Goal: Use online tool/utility: Utilize a website feature to perform a specific function

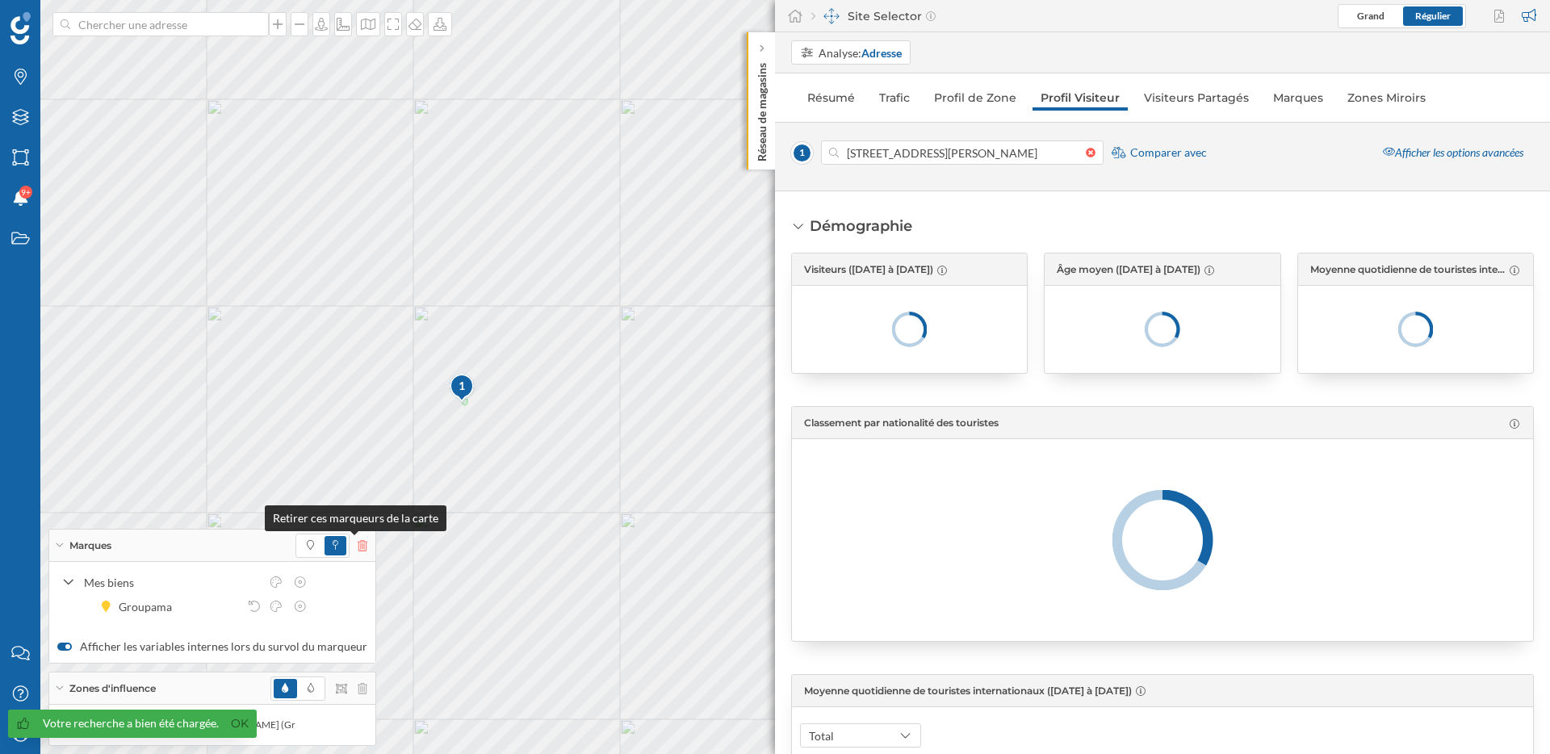
click at [359, 544] on icon at bounding box center [363, 545] width 10 height 11
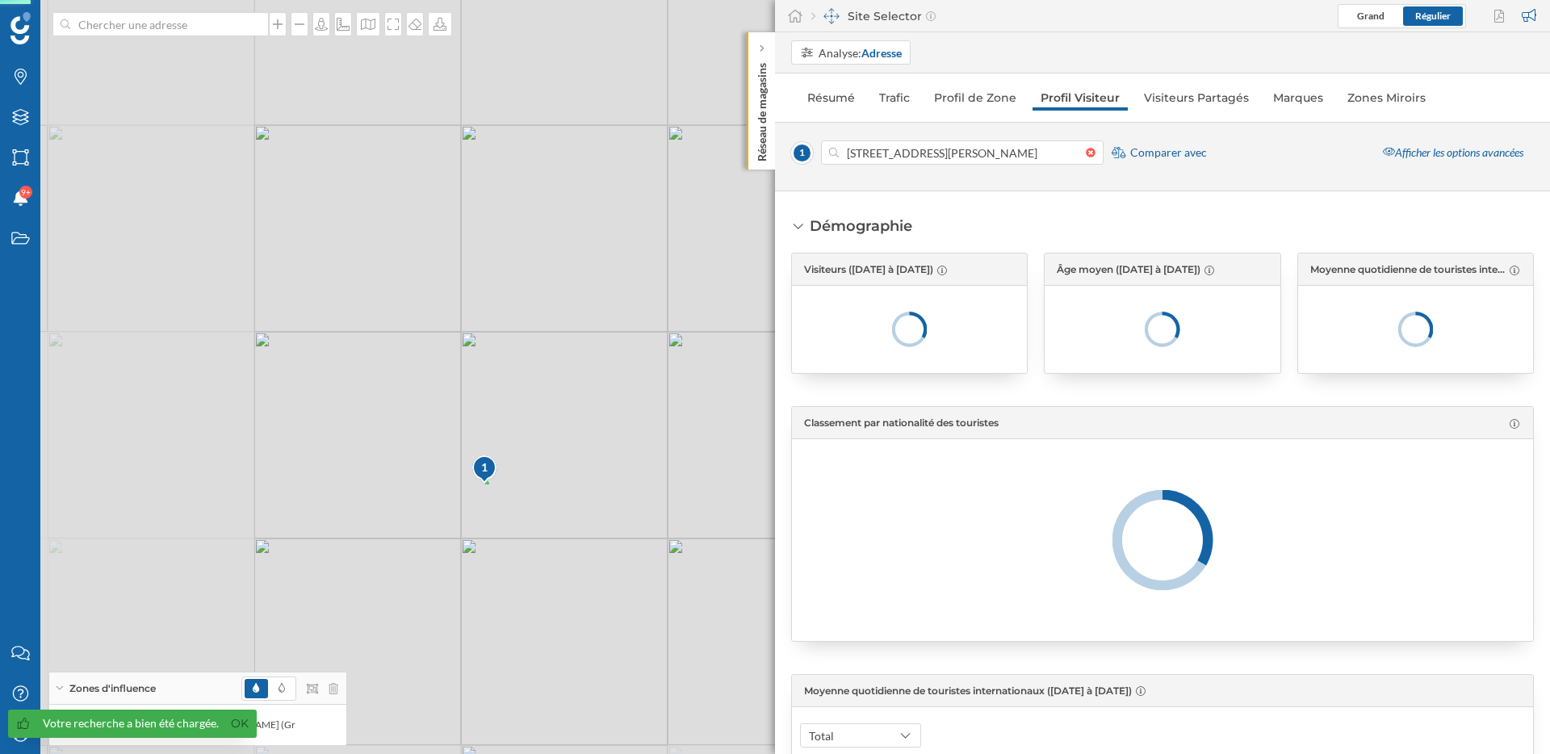
drag, startPoint x: 596, startPoint y: 600, endPoint x: 446, endPoint y: 462, distance: 204.0
click at [446, 463] on div "1 © Mapbox © OpenStreetMap Improve this map" at bounding box center [775, 377] width 1550 height 754
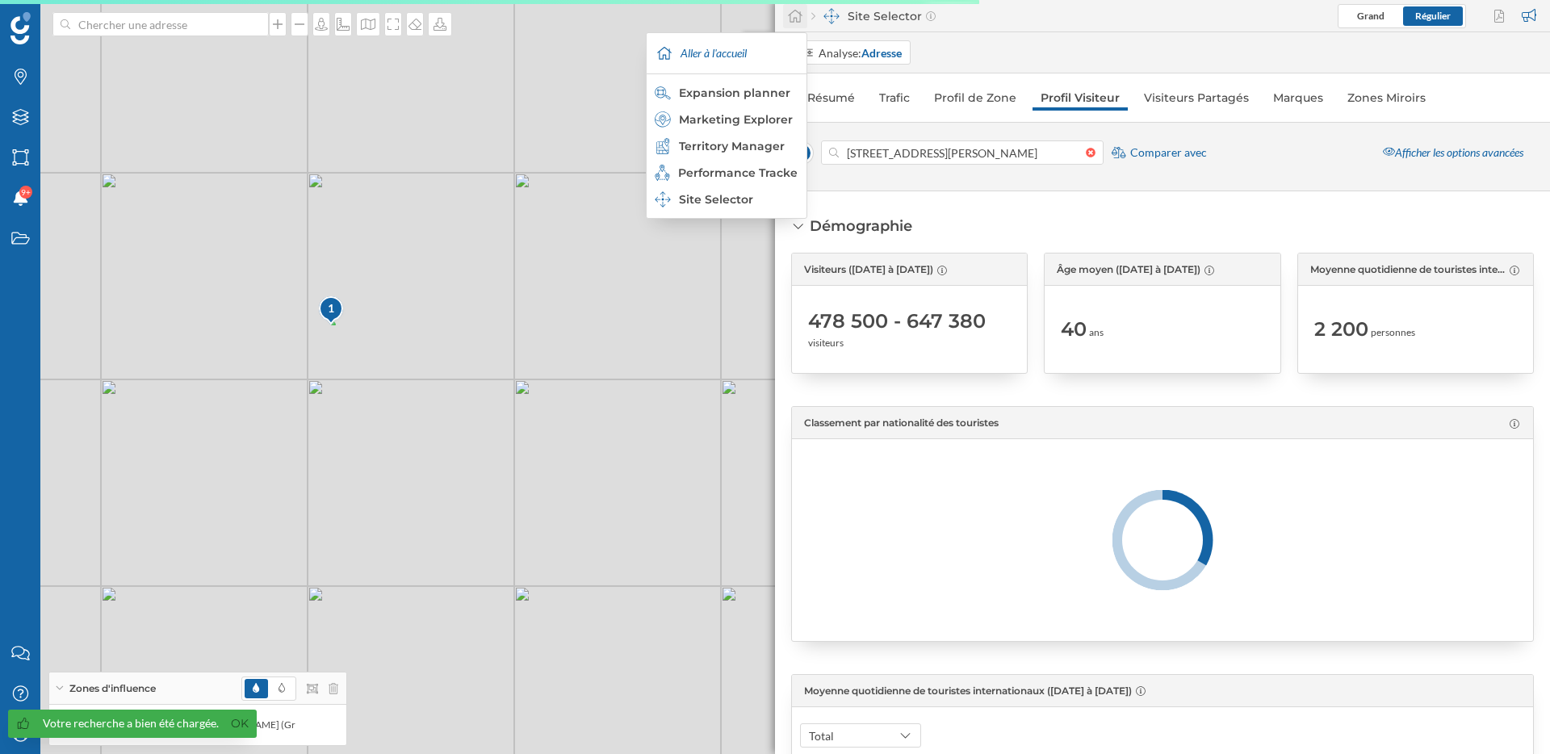
click at [792, 19] on icon at bounding box center [795, 16] width 16 height 15
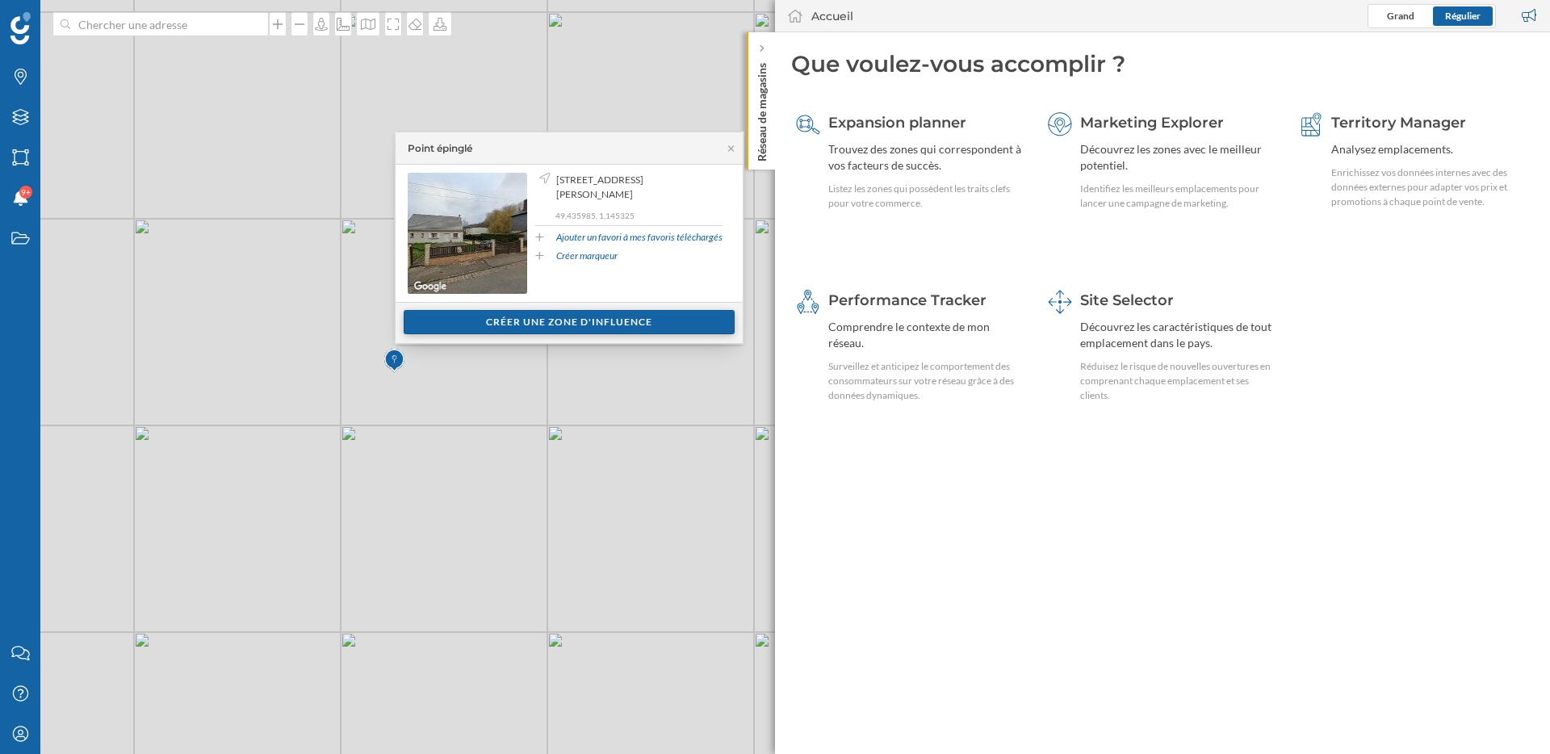
click at [667, 328] on div "Créer une zone d'influence" at bounding box center [569, 322] width 331 height 24
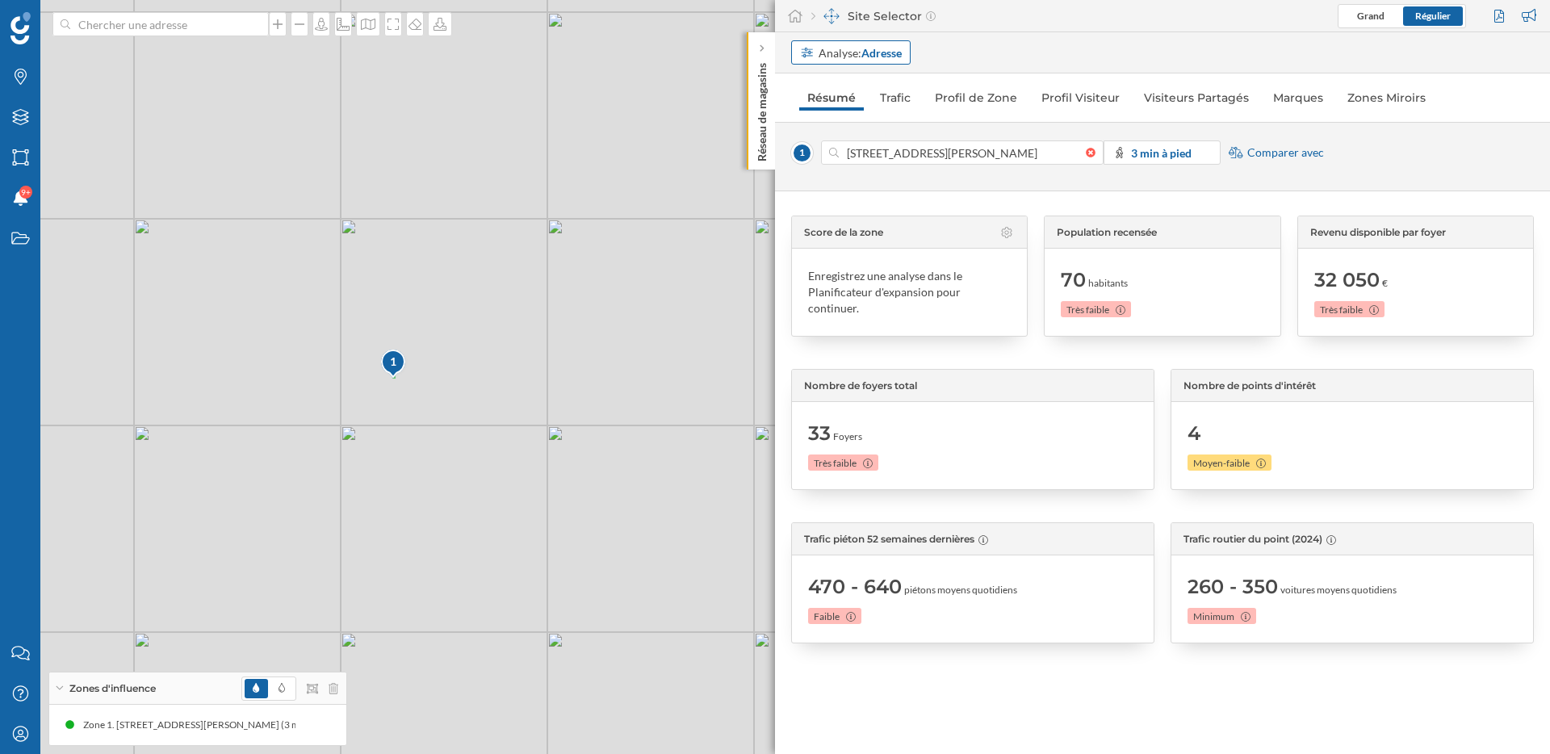
click at [900, 54] on strong "Adresse" at bounding box center [881, 53] width 40 height 14
click at [882, 115] on div "Zone commerciale" at bounding box center [847, 114] width 94 height 14
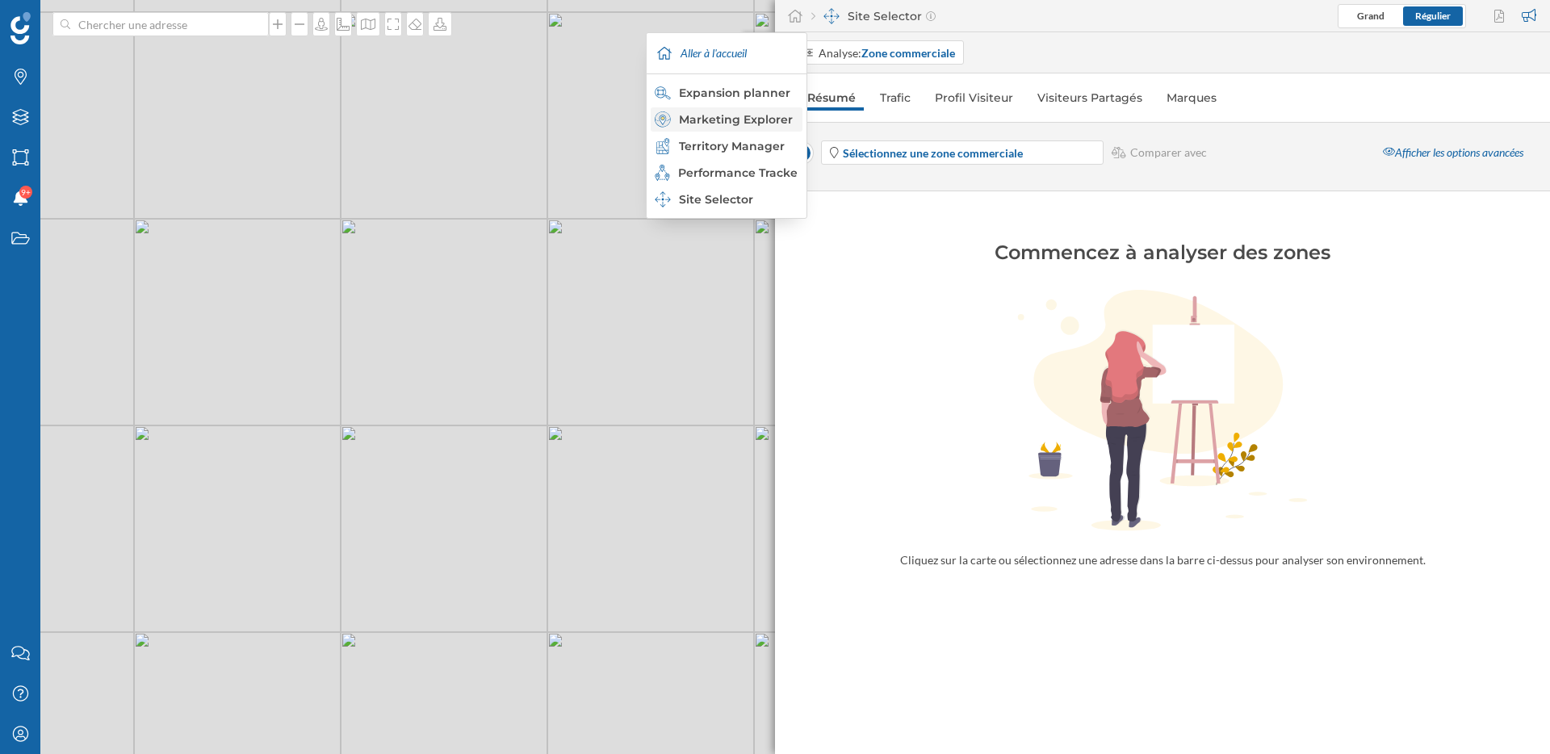
click at [735, 117] on div "Marketing Explorer" at bounding box center [726, 119] width 142 height 16
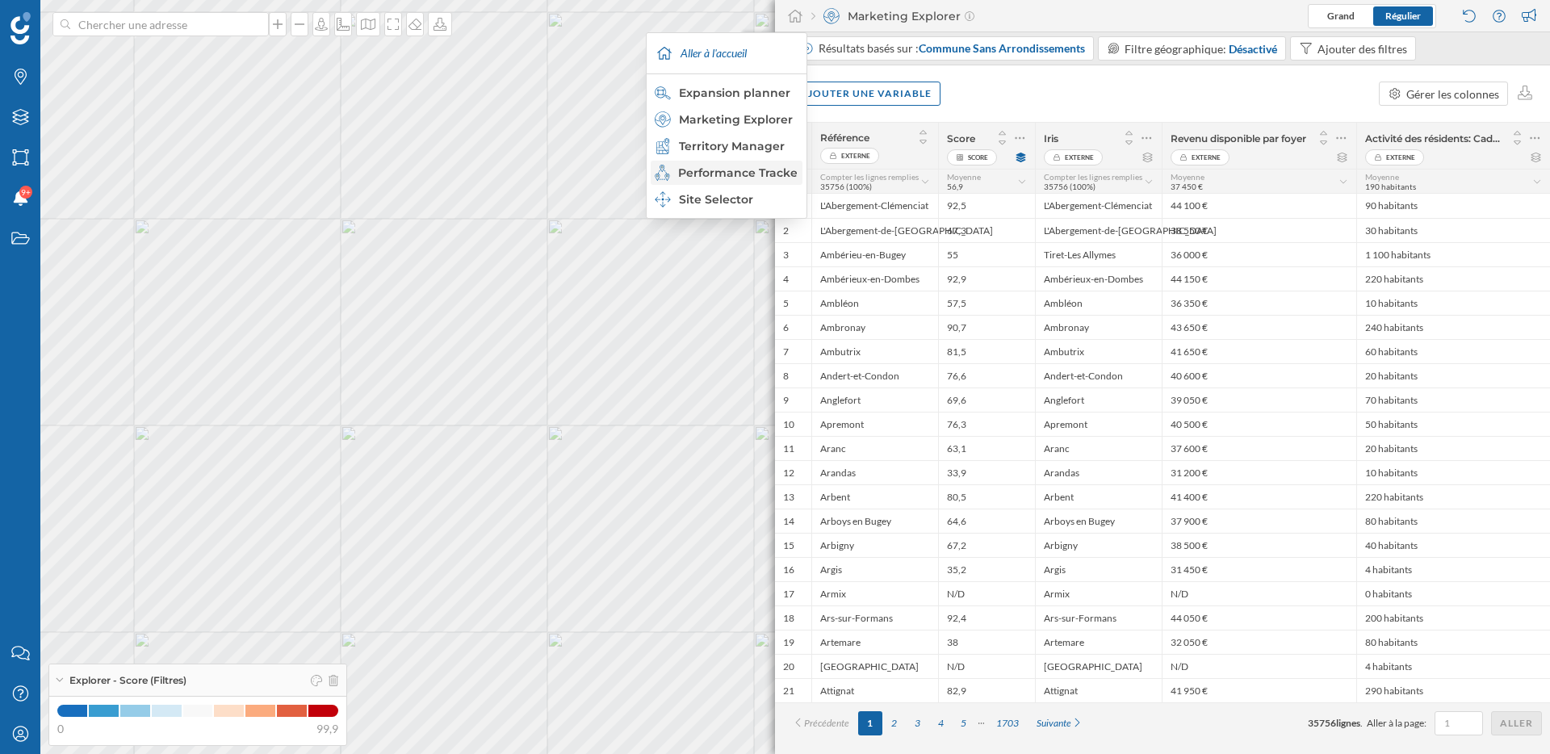
click at [723, 174] on div "Performance Tracker" at bounding box center [726, 173] width 142 height 16
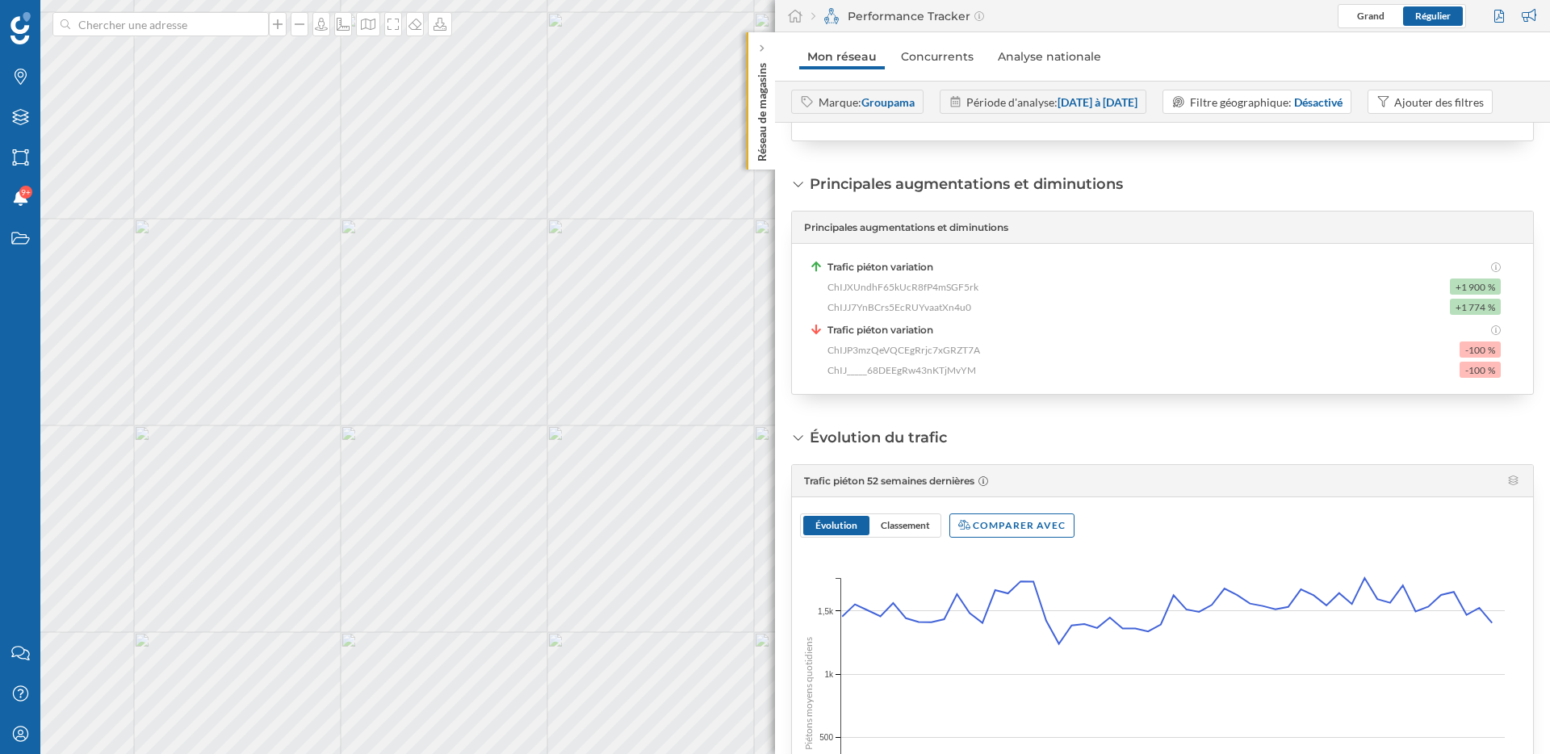
scroll to position [318, 0]
click at [927, 294] on span "ChIJXUndhF65kUcR8fP4mSGF5rk" at bounding box center [903, 286] width 151 height 15
click at [909, 274] on span "Trafic piéton variation" at bounding box center [881, 266] width 106 height 15
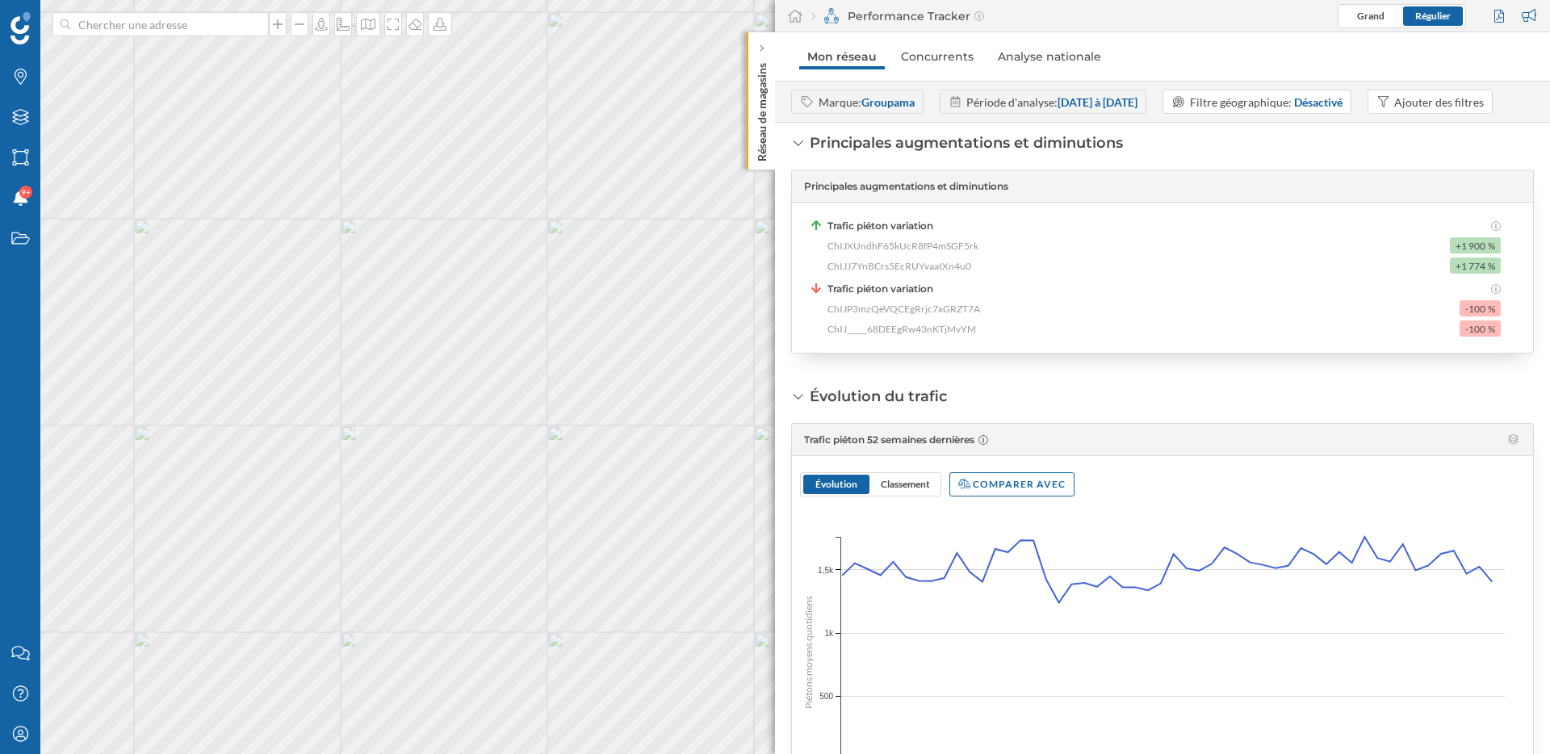
scroll to position [379, 0]
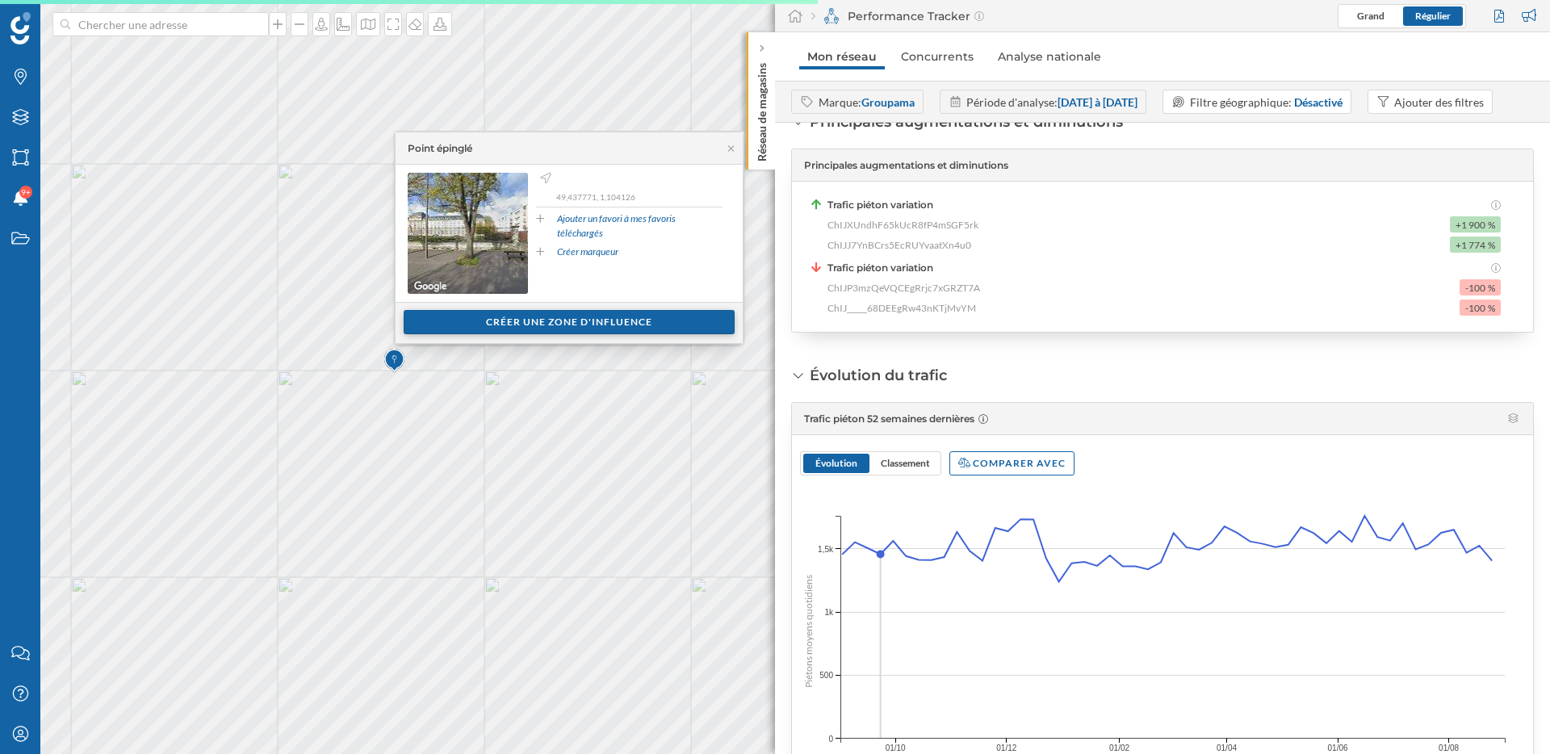
click at [500, 326] on div "Créer une zone d'influence" at bounding box center [569, 322] width 331 height 24
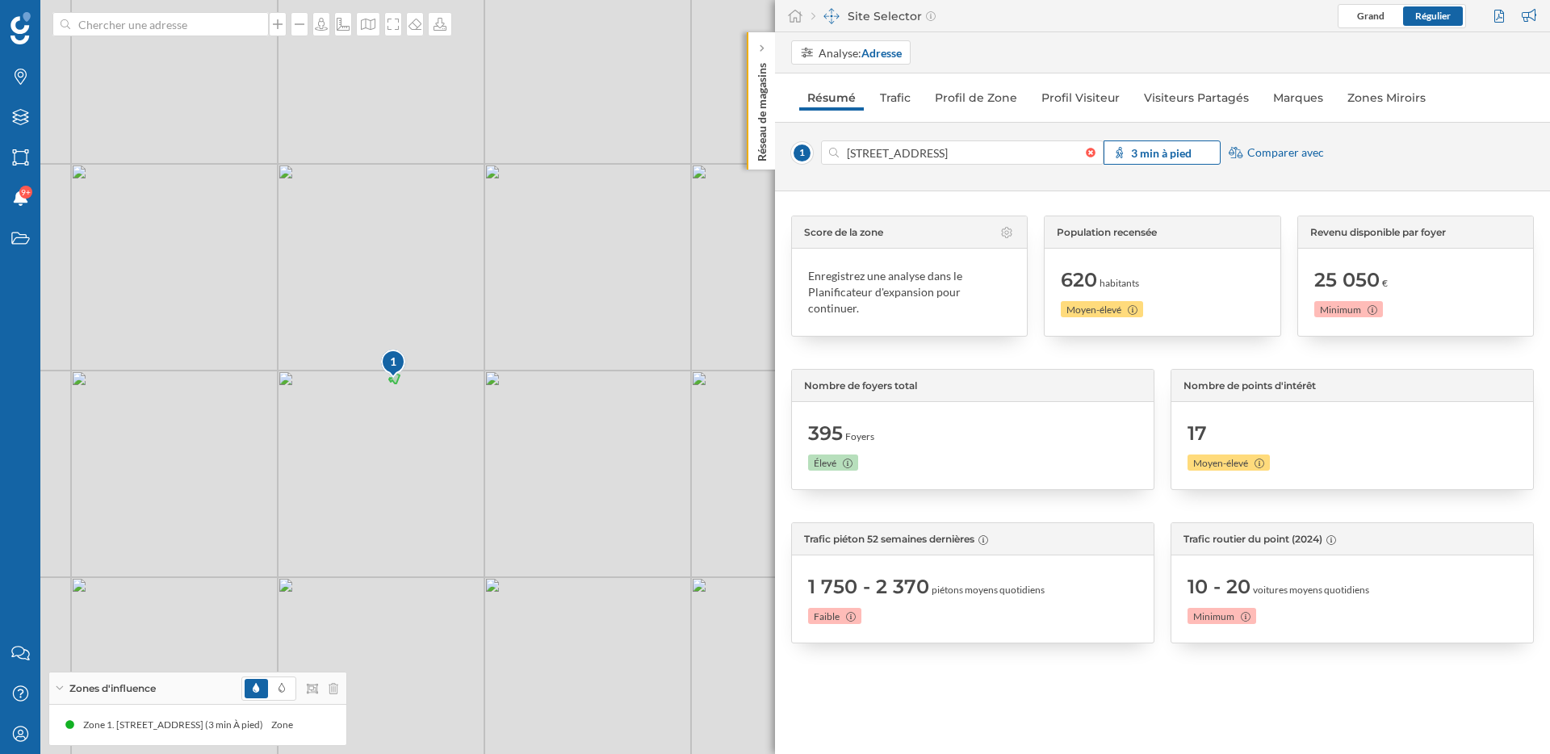
click at [1168, 148] on strong "3 min à pied" at bounding box center [1161, 153] width 61 height 14
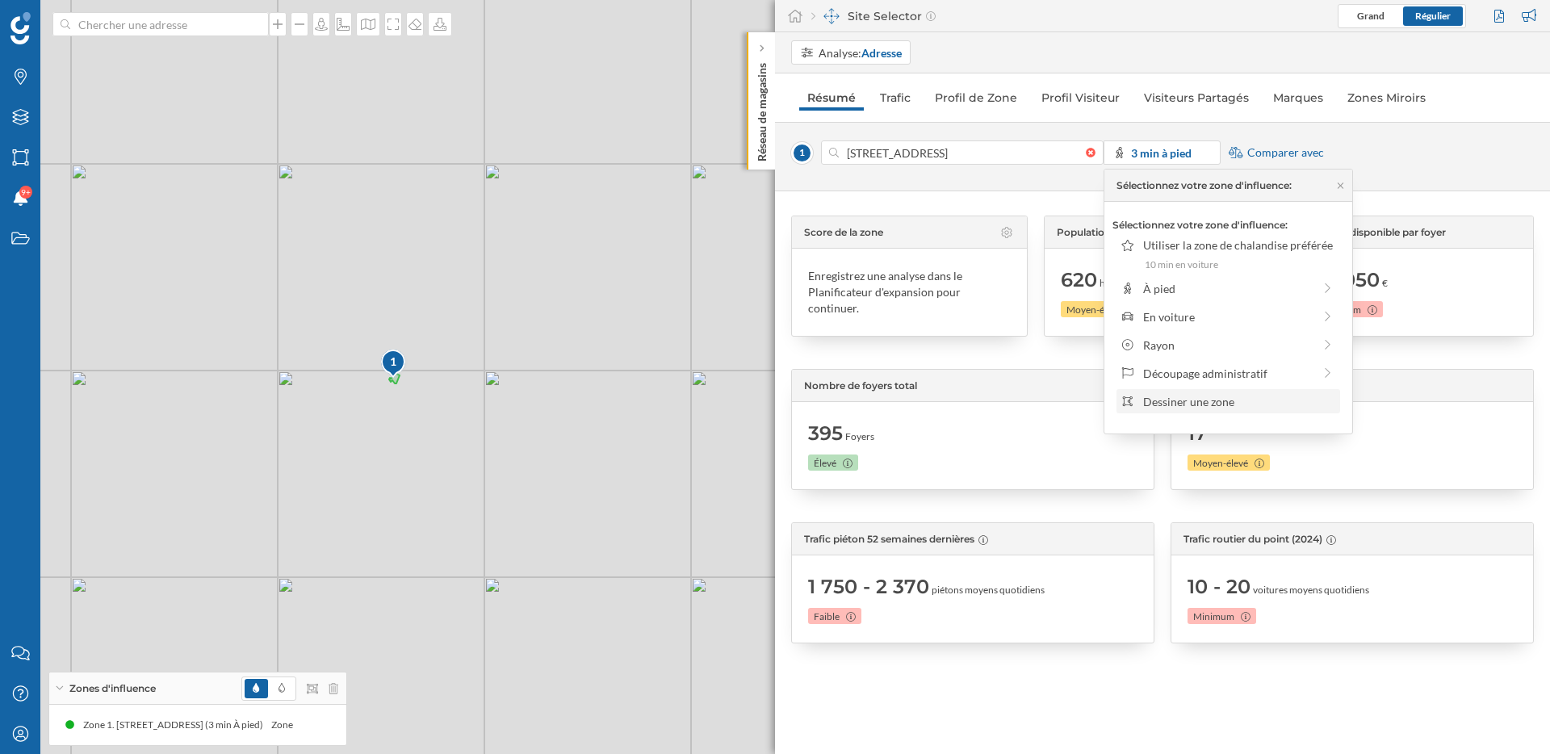
click at [1193, 402] on div "Dessiner une zone" at bounding box center [1238, 401] width 191 height 17
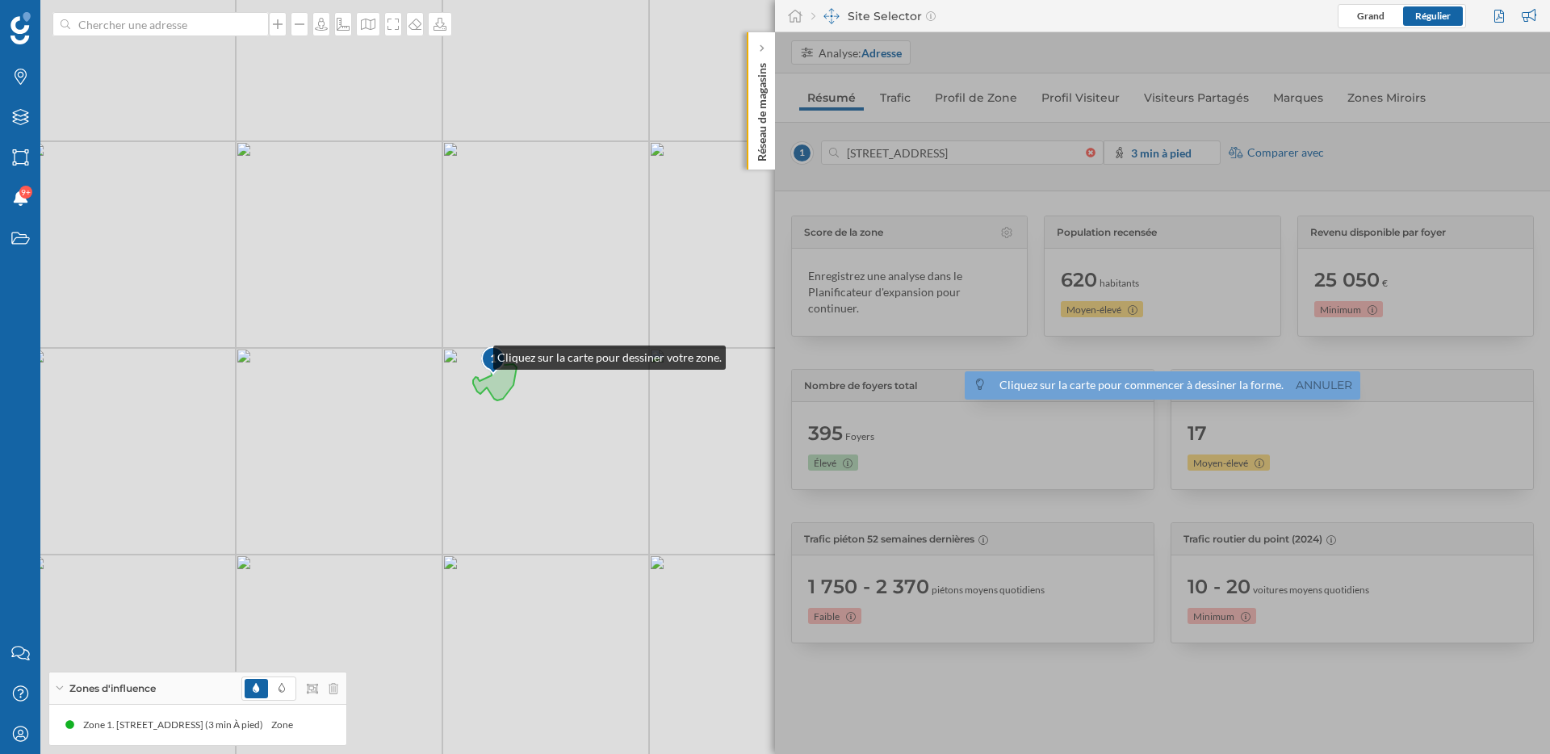
drag, startPoint x: 490, startPoint y: 326, endPoint x: 477, endPoint y: 353, distance: 29.6
click at [477, 353] on div "1 © Mapbox © OpenStreetMap Improve this map" at bounding box center [775, 377] width 1550 height 754
click at [461, 367] on div "1 © Mapbox © OpenStreetMap Improve this map" at bounding box center [775, 377] width 1550 height 754
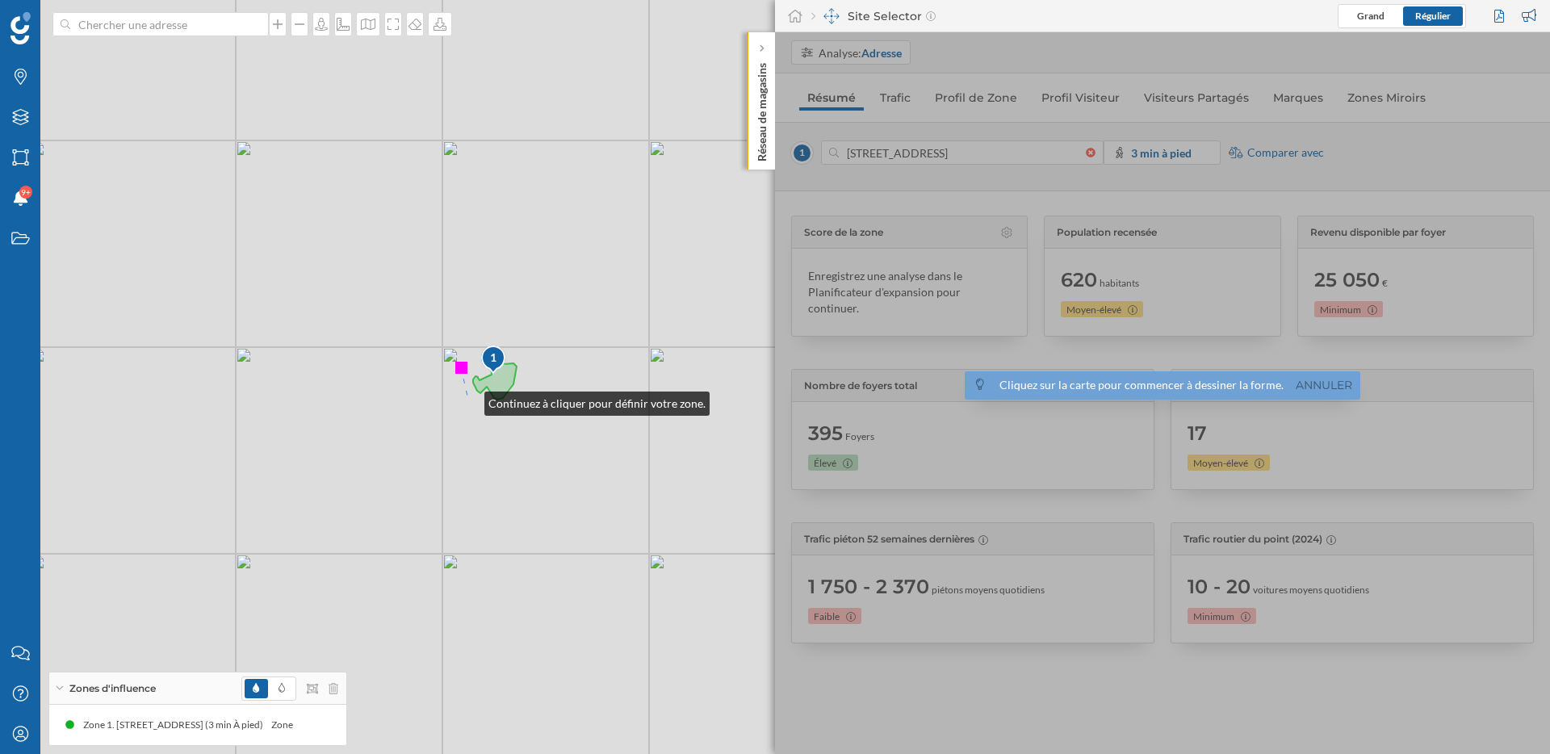
click at [468, 400] on div "1 © Mapbox © OpenStreetMap Improve this map" at bounding box center [775, 377] width 1550 height 754
click at [509, 415] on div "1 © Mapbox © OpenStreetMap Improve this map" at bounding box center [775, 377] width 1550 height 754
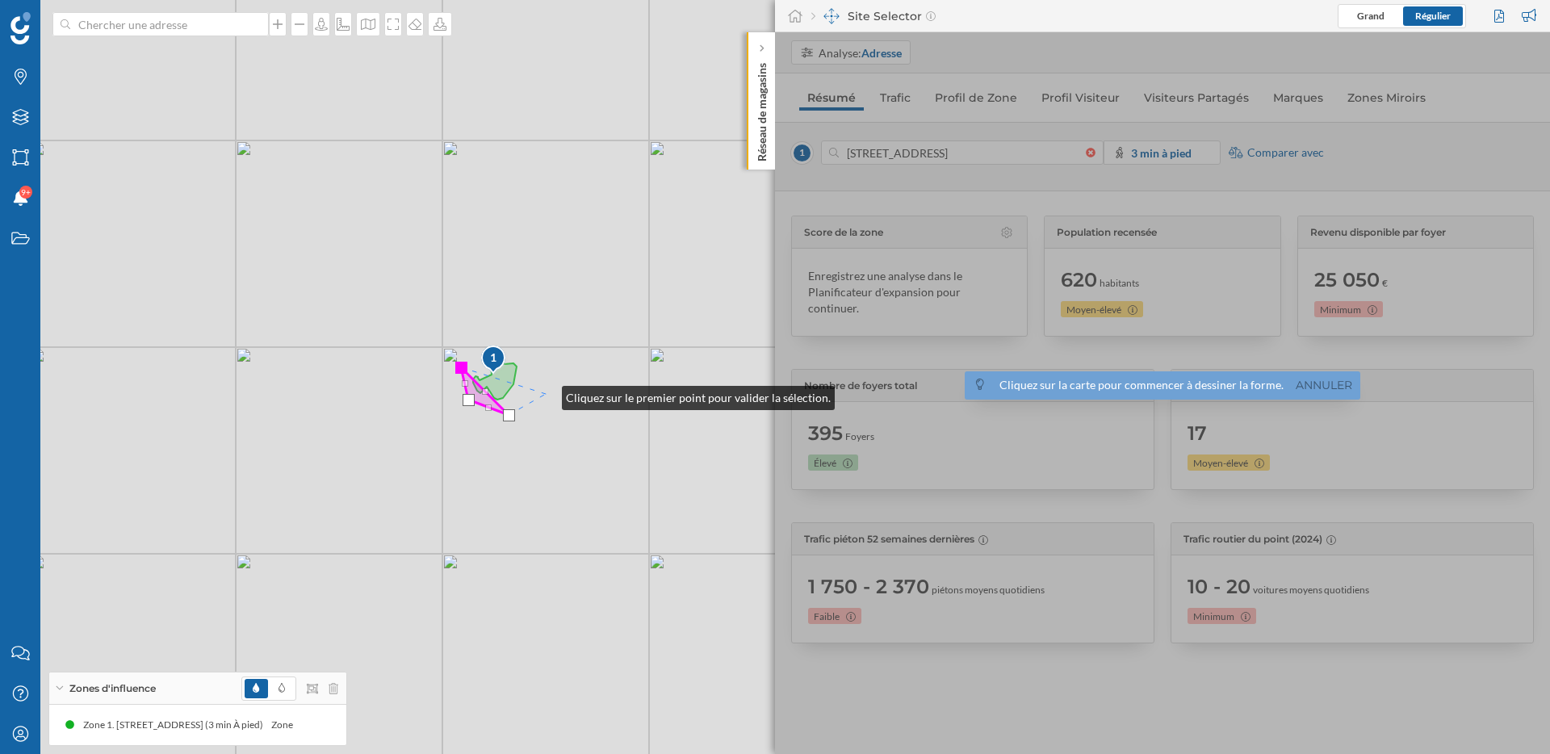
click at [546, 394] on div "1 © Mapbox © OpenStreetMap Improve this map" at bounding box center [775, 377] width 1550 height 754
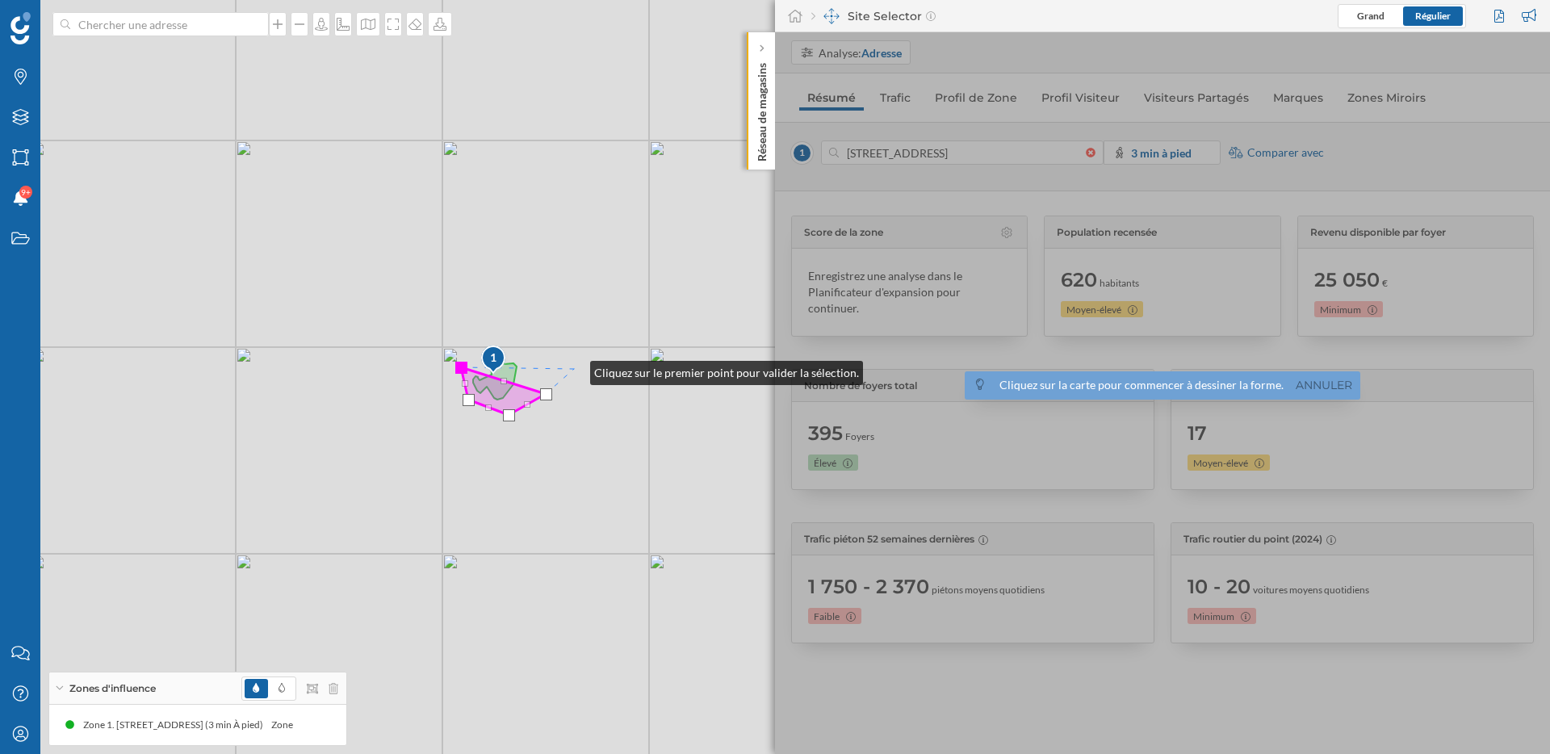
click at [574, 369] on div "1 © Mapbox © OpenStreetMap Improve this map" at bounding box center [775, 377] width 1550 height 754
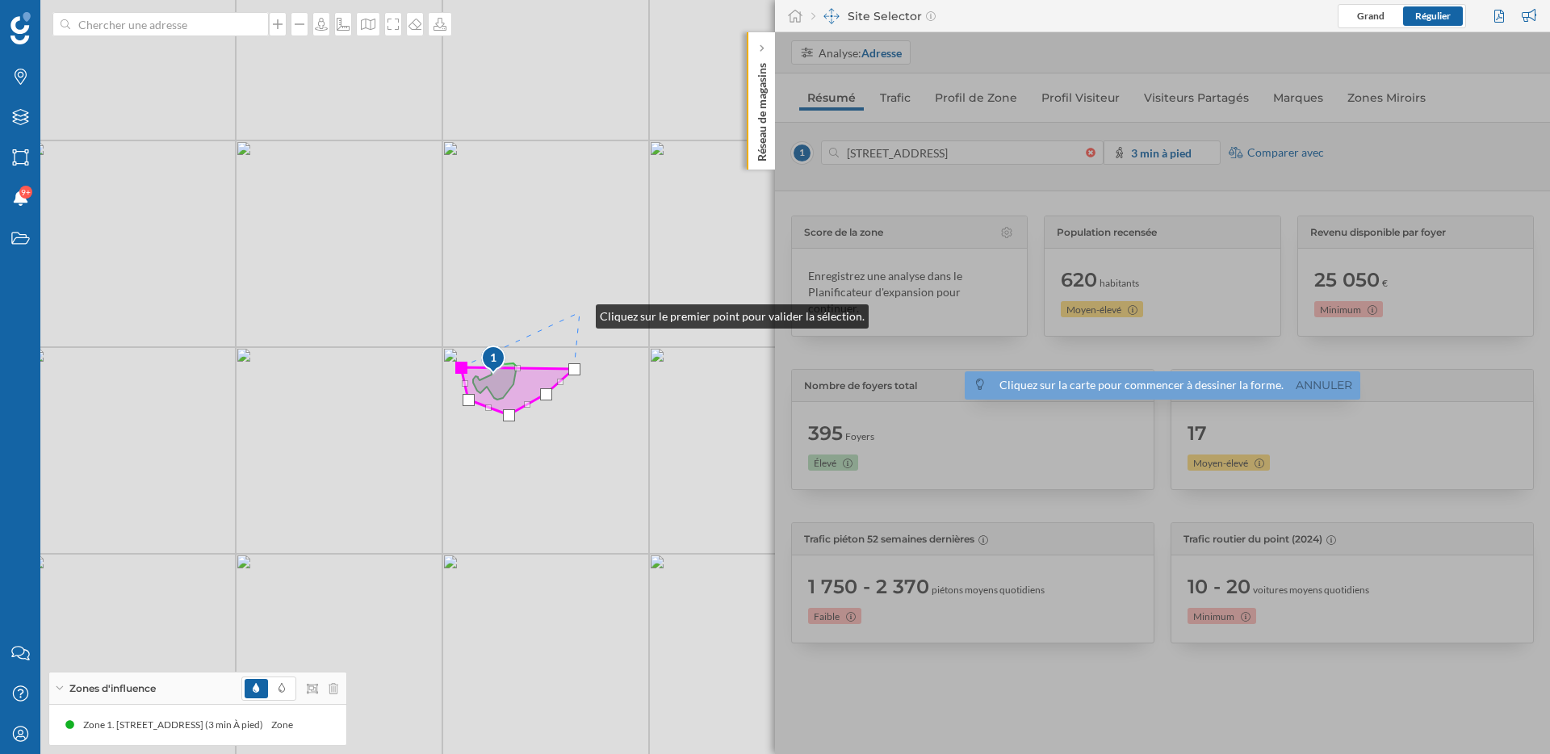
click at [580, 312] on div "1 © Mapbox © OpenStreetMap Improve this map" at bounding box center [775, 377] width 1550 height 754
click at [513, 309] on div "1 © Mapbox © OpenStreetMap Improve this map" at bounding box center [775, 377] width 1550 height 754
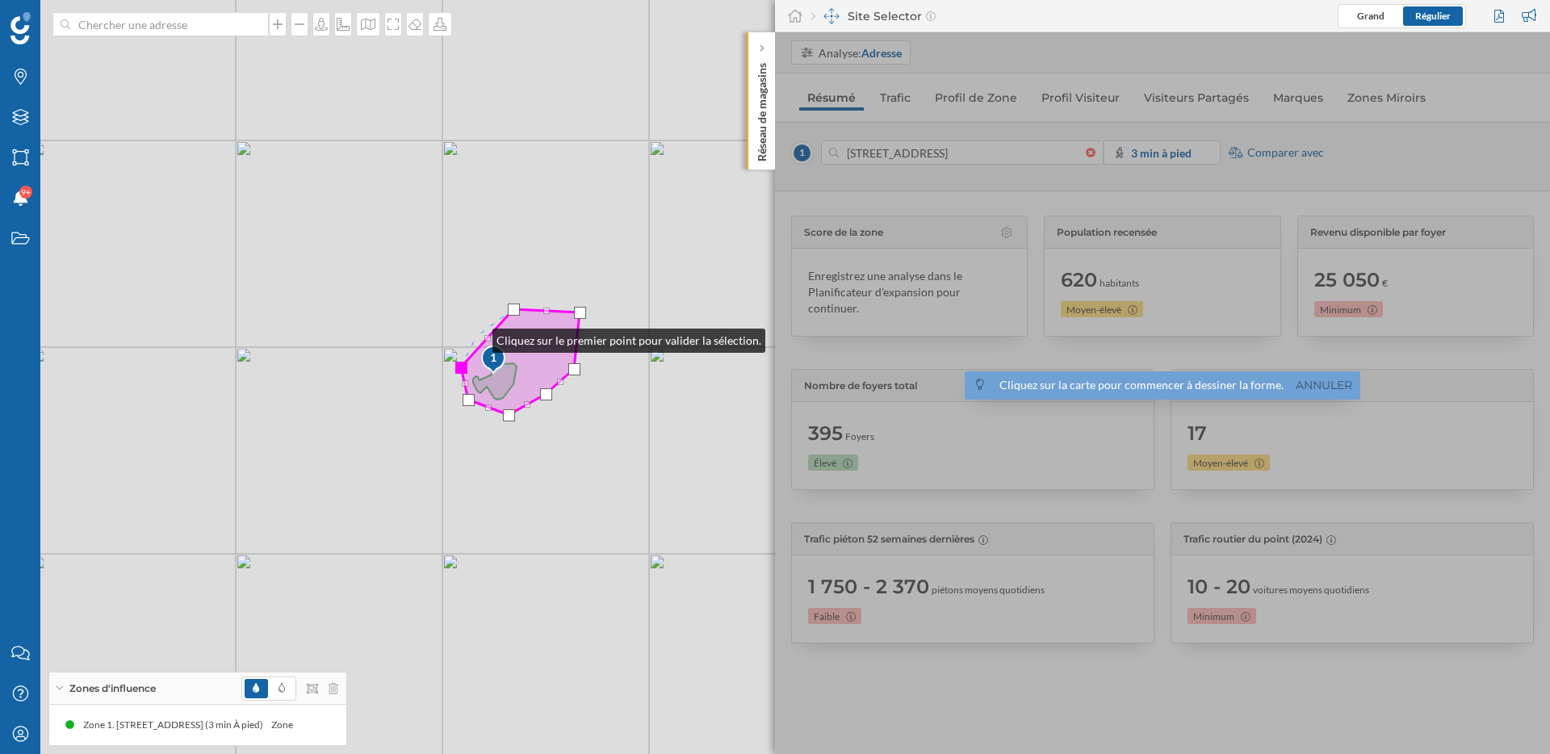
click at [476, 337] on div "1 © Mapbox © OpenStreetMap Improve this map" at bounding box center [775, 377] width 1550 height 754
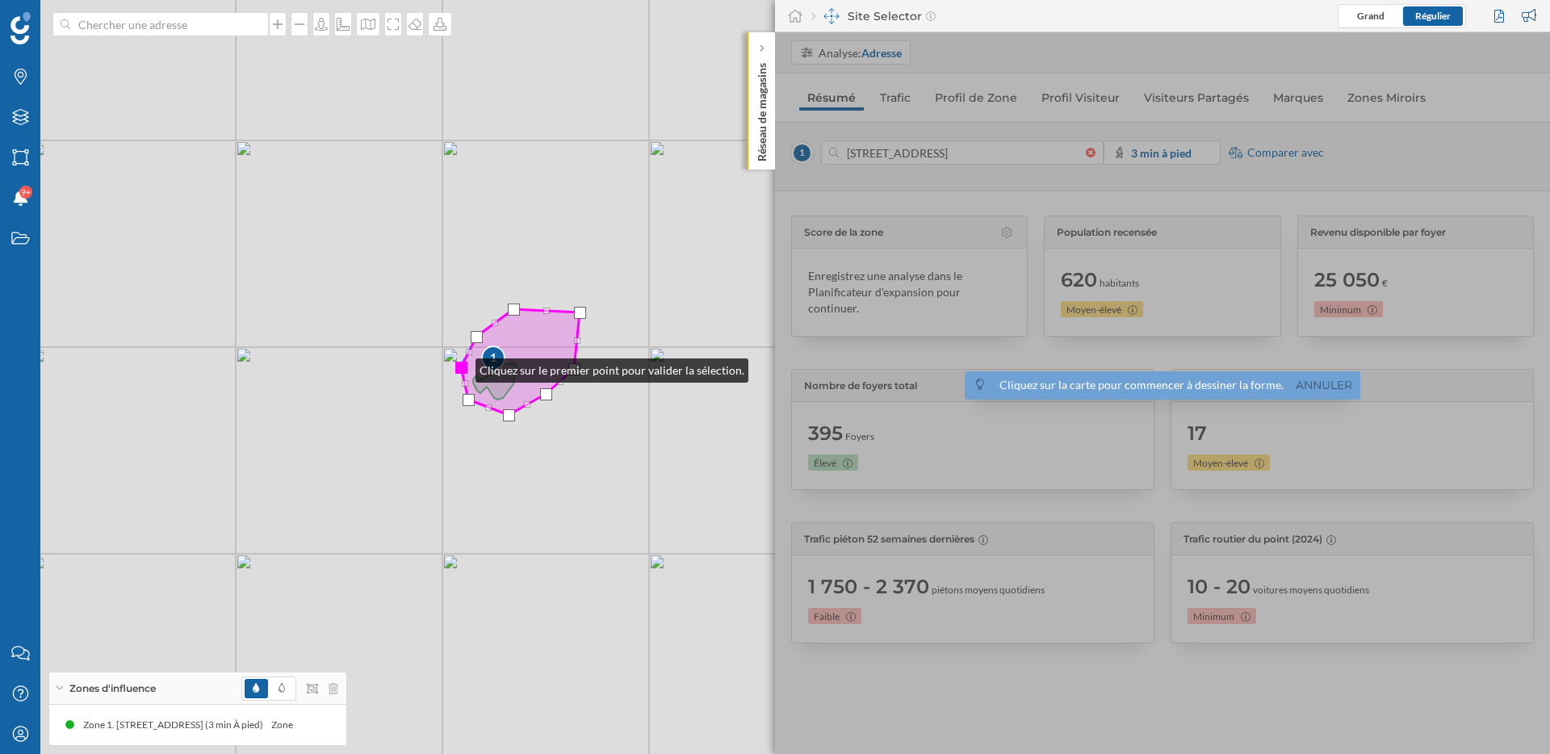
click at [459, 367] on div at bounding box center [461, 368] width 12 height 12
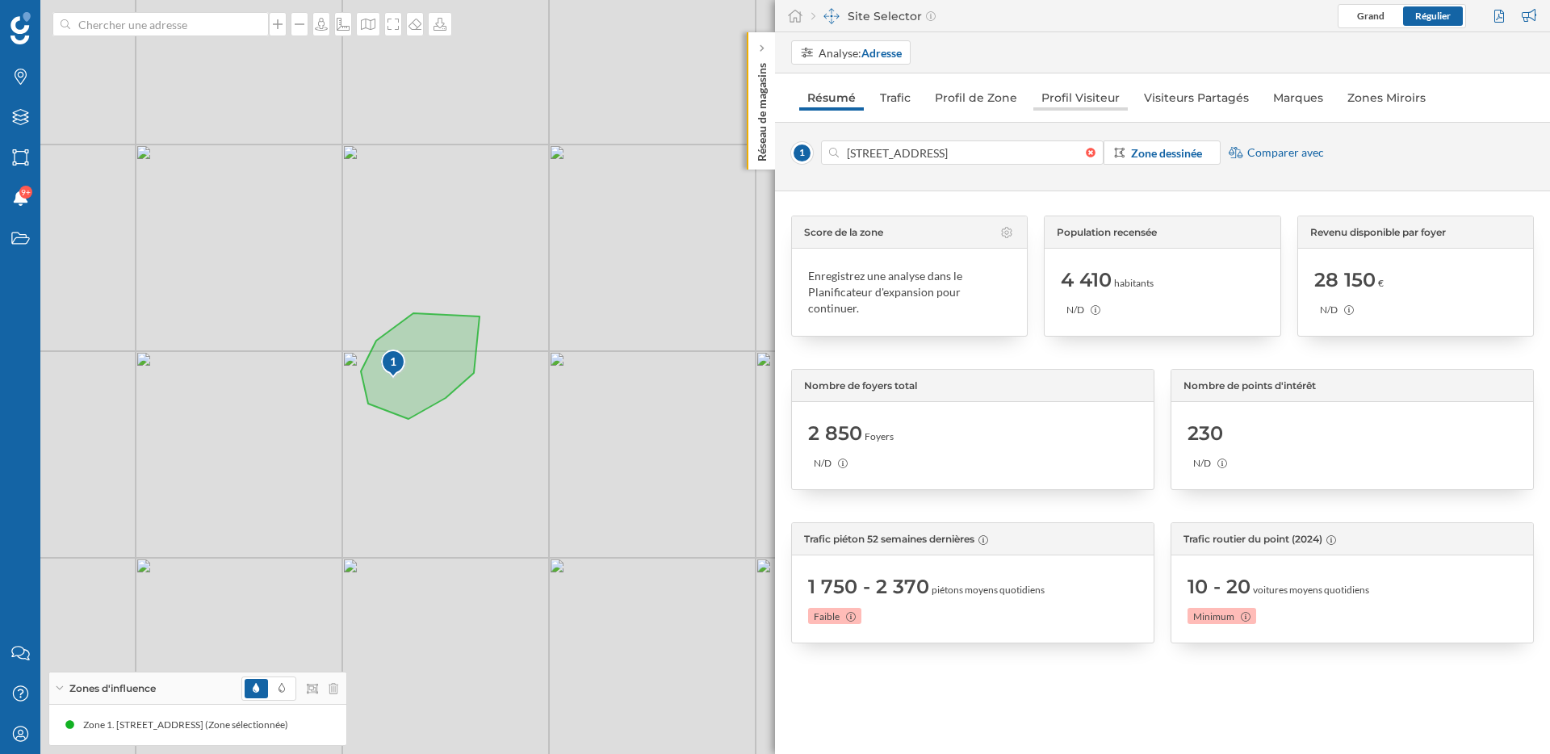
click at [1091, 99] on link "Profil Visiteur" at bounding box center [1080, 98] width 94 height 26
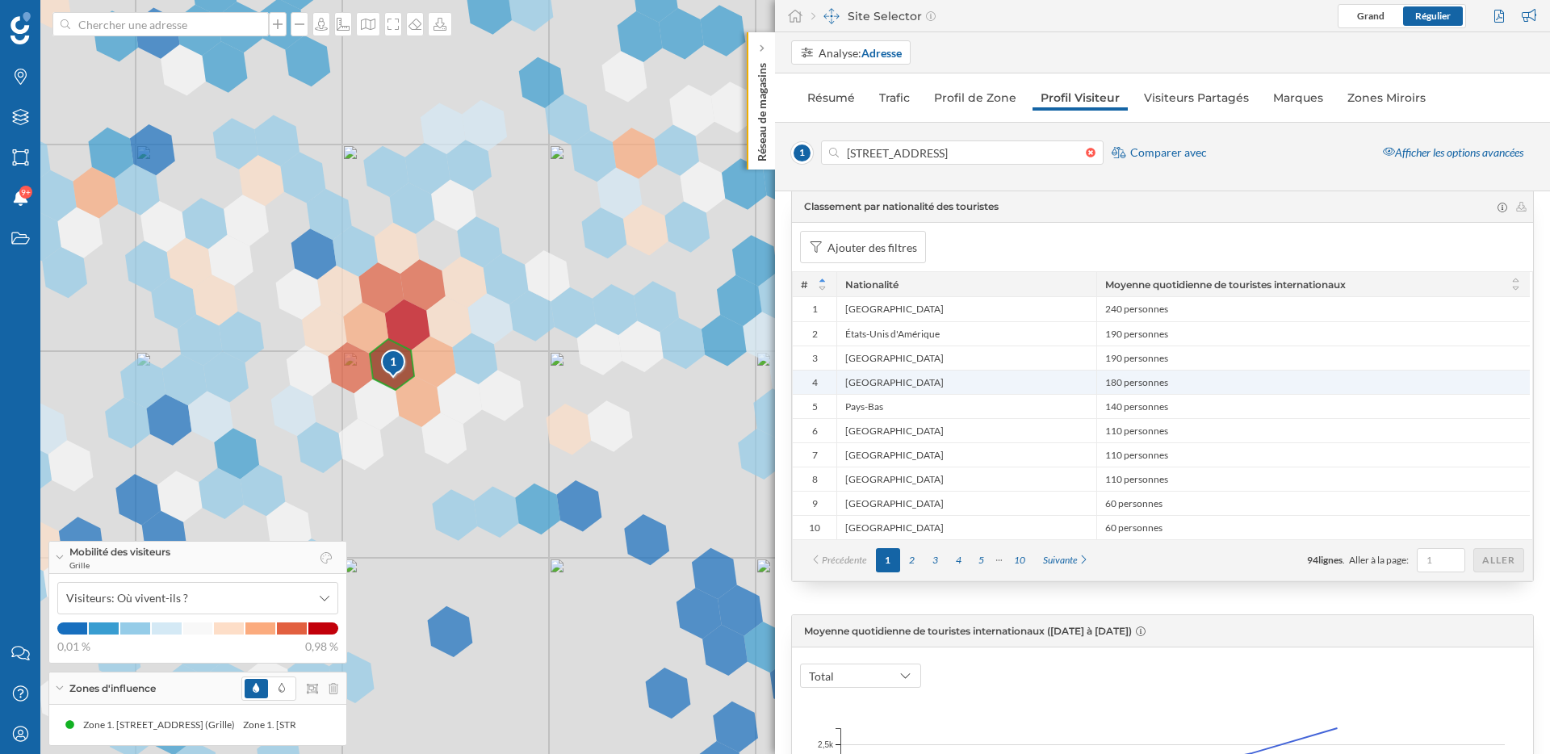
scroll to position [0, 0]
